Goal: Transaction & Acquisition: Purchase product/service

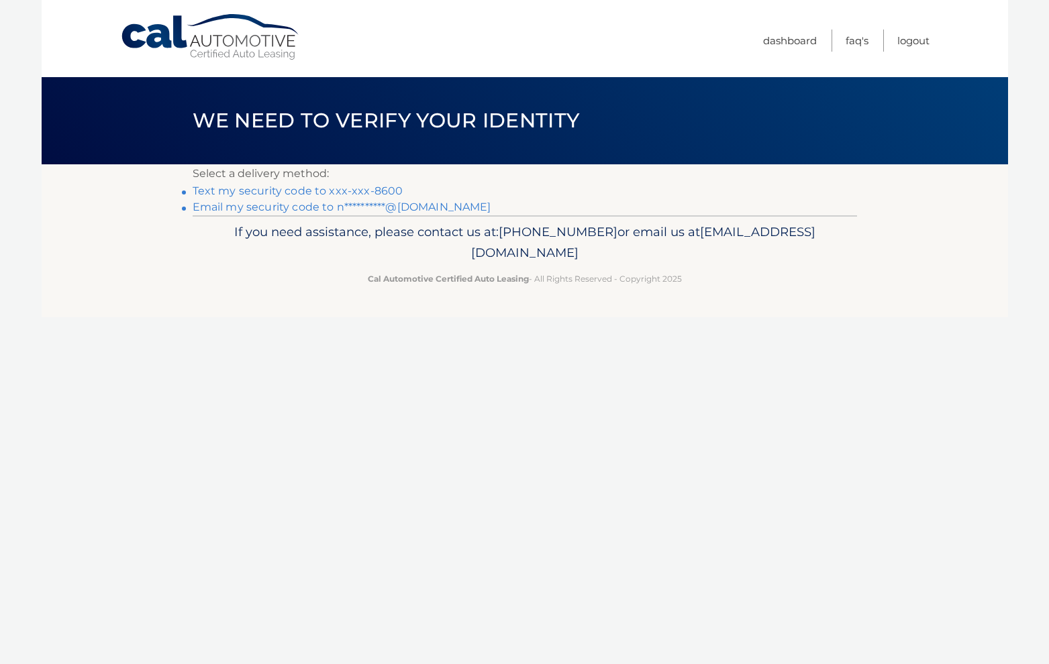
click at [385, 191] on link "Text my security code to xxx-xxx-8600" at bounding box center [298, 191] width 211 height 13
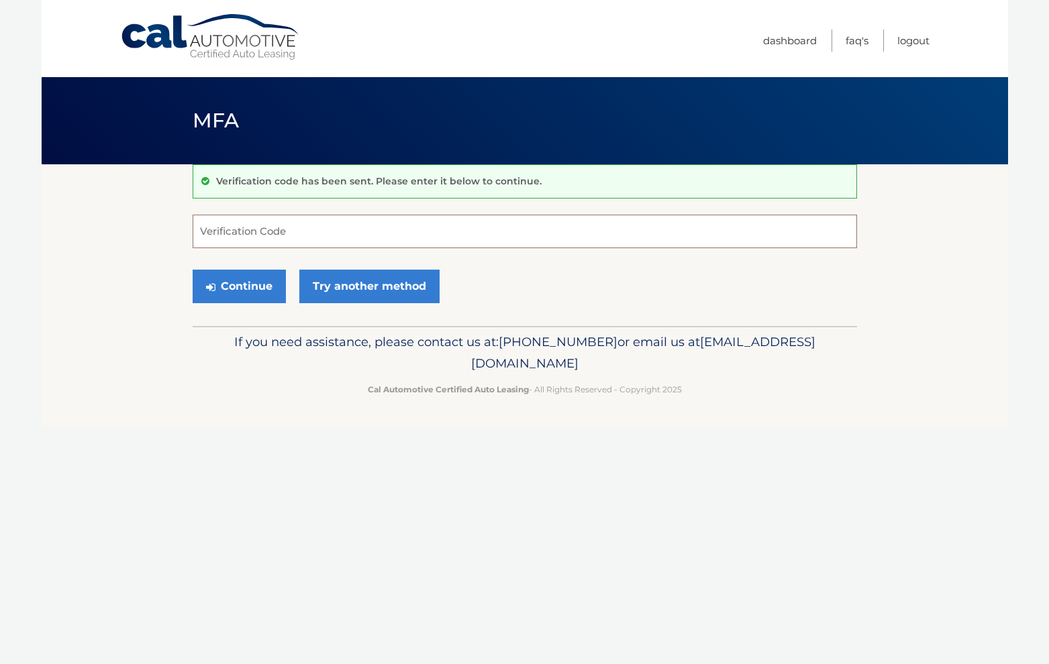
click at [278, 232] on input "Verification Code" at bounding box center [525, 232] width 664 height 34
type input "635561"
click at [242, 278] on button "Continue" at bounding box center [239, 287] width 93 height 34
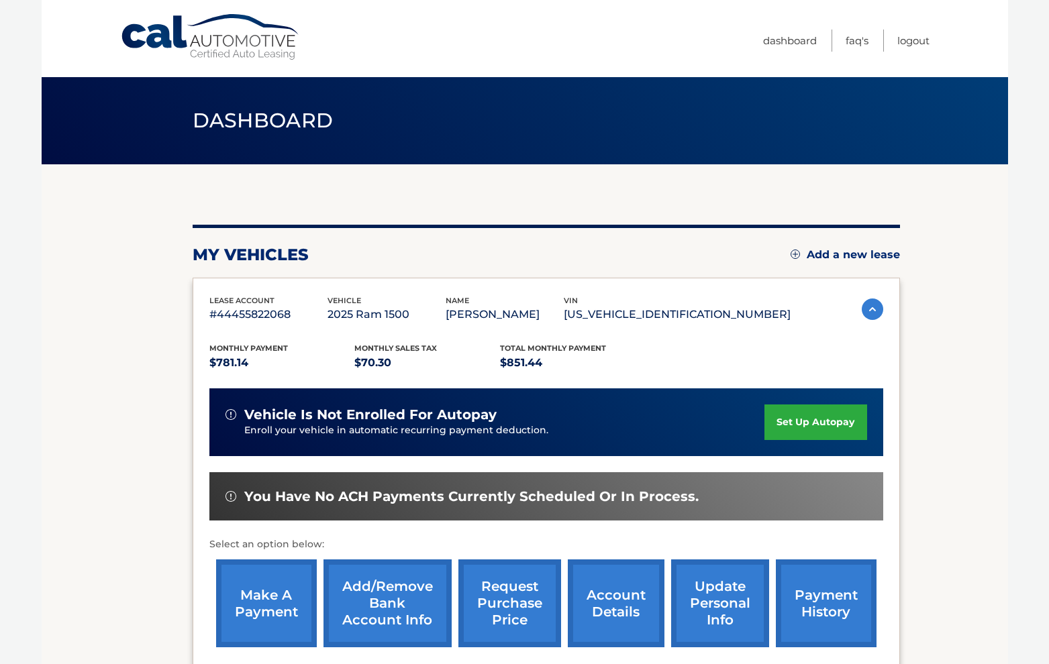
scroll to position [52, 0]
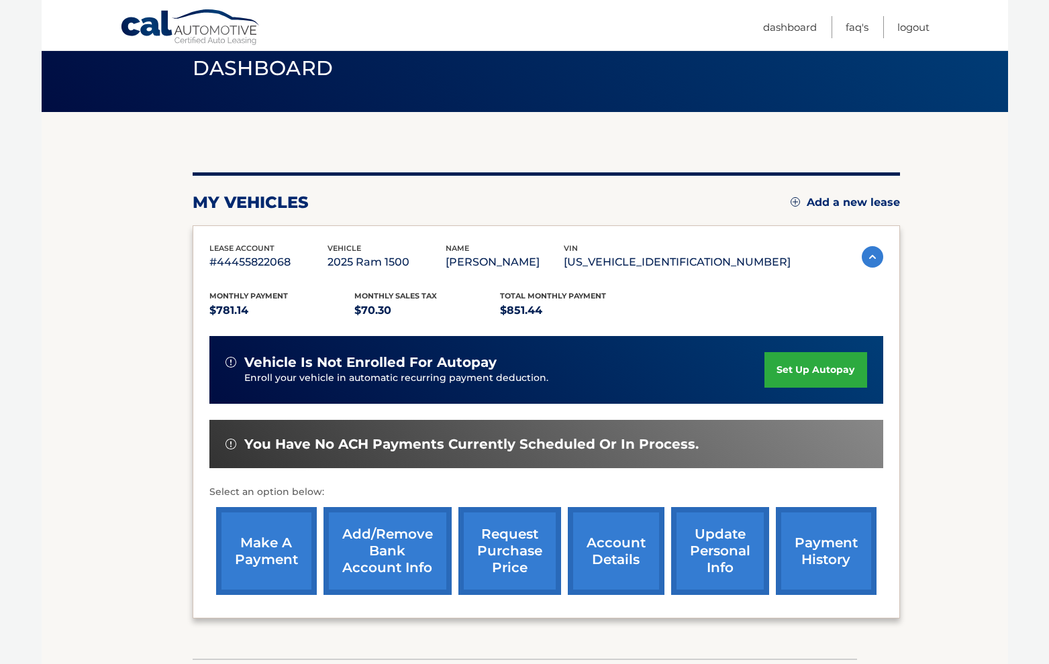
click at [273, 529] on link "make a payment" at bounding box center [266, 551] width 101 height 88
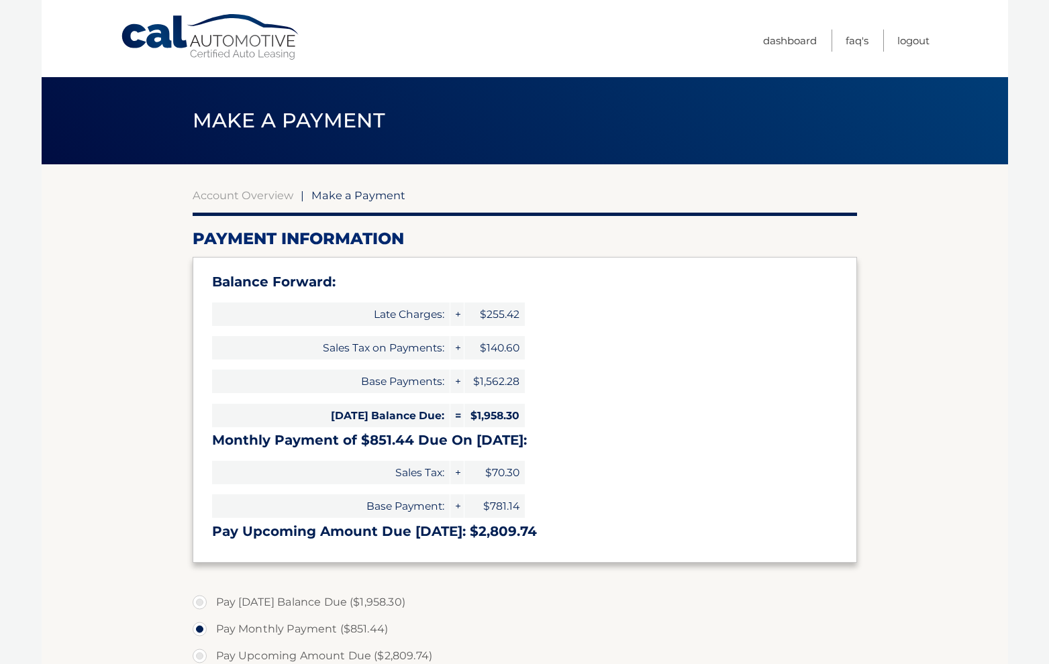
select select "ZTJjOWM2YTgtZjhkZC00MTgzLWFhN2EtMzZlZGJiZjBkODFj"
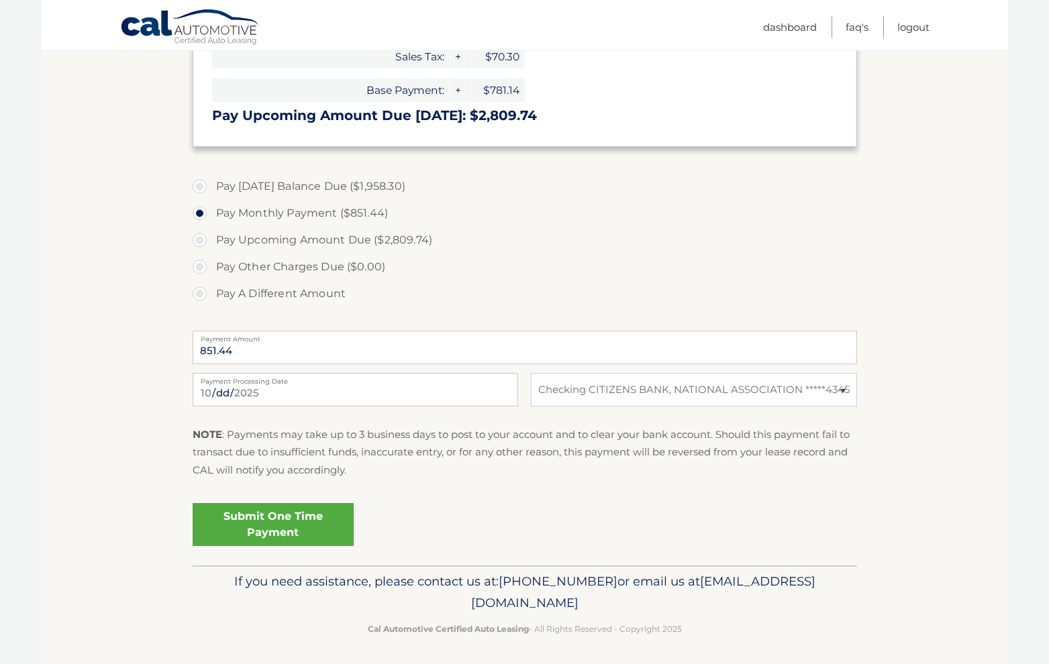
scroll to position [415, 0]
click at [293, 348] on input "851.44" at bounding box center [525, 348] width 664 height 34
click at [207, 345] on input "851.44" at bounding box center [525, 348] width 664 height 34
click at [206, 295] on label "Pay A Different Amount" at bounding box center [525, 295] width 664 height 27
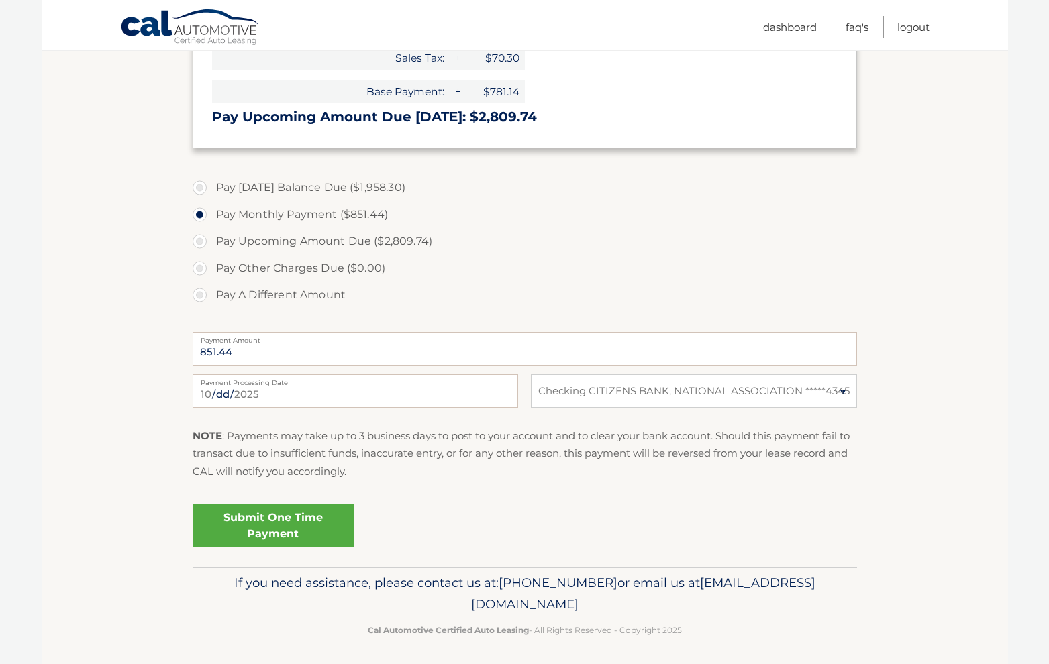
click at [206, 295] on input "Pay A Different Amount" at bounding box center [204, 292] width 13 height 21
radio input "true"
click at [251, 351] on input "Payment Amount" at bounding box center [525, 349] width 664 height 34
type input "870"
click at [304, 518] on link "Submit One Time Payment" at bounding box center [273, 526] width 161 height 43
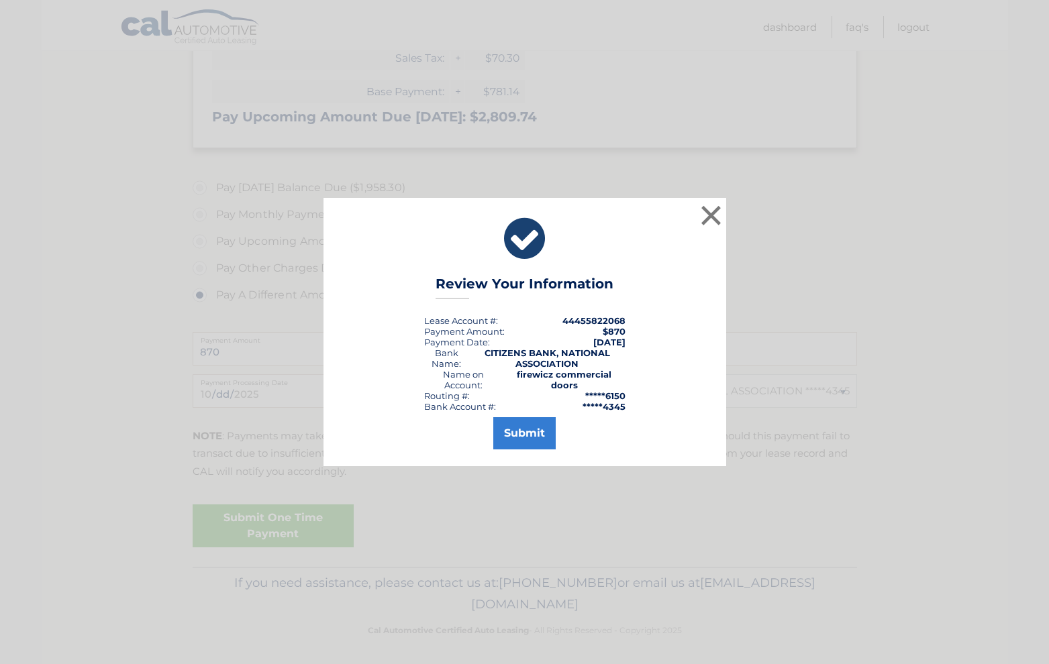
click at [538, 442] on button "Submit" at bounding box center [524, 433] width 62 height 32
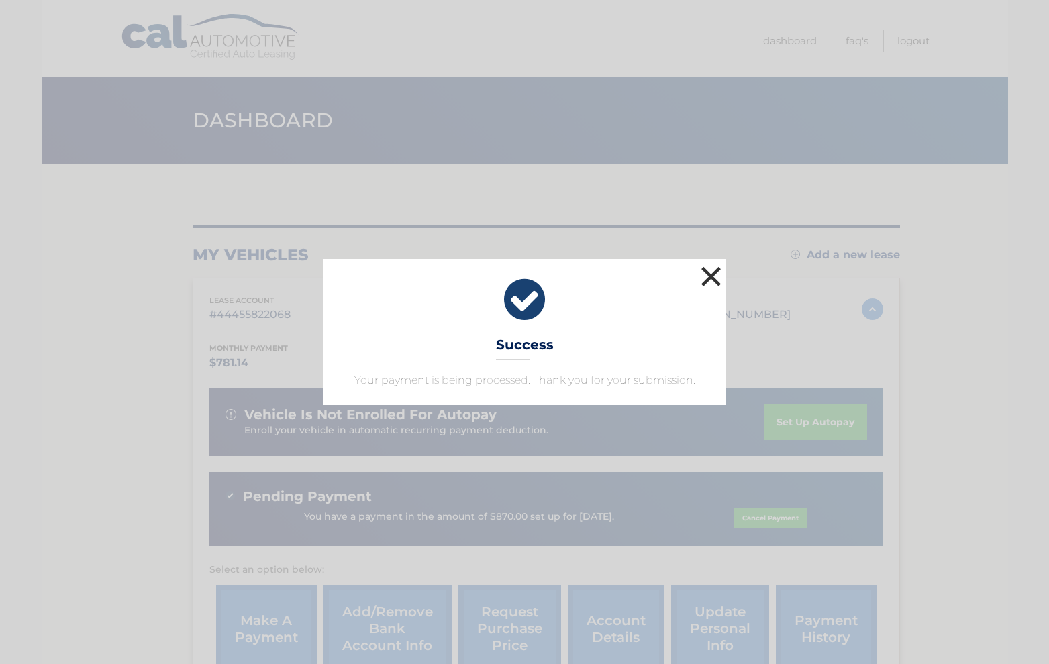
click at [711, 275] on button "×" at bounding box center [711, 276] width 27 height 27
